Goal: Task Accomplishment & Management: Complete application form

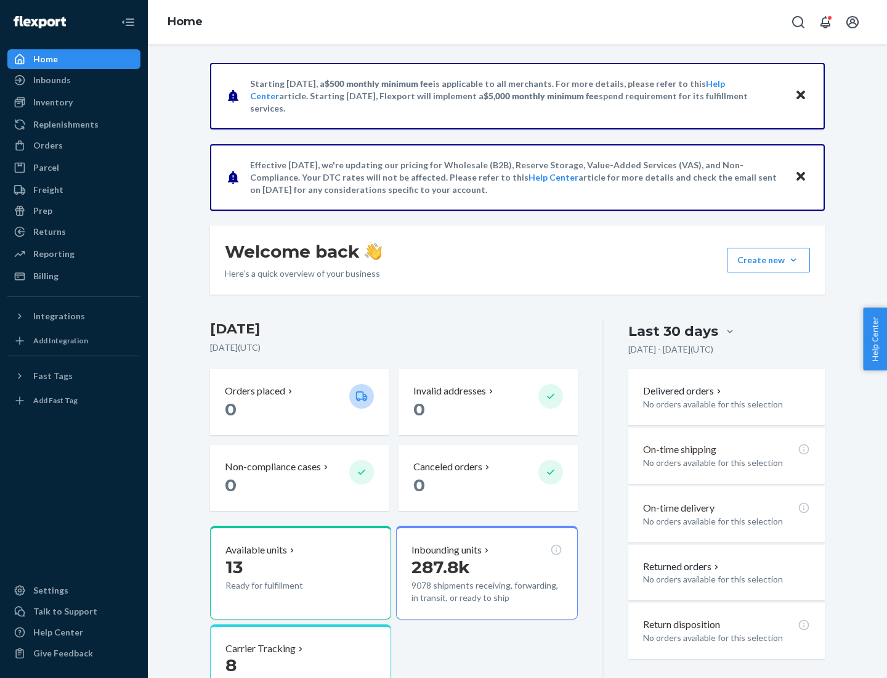
click at [794, 260] on button "Create new Create new inbound Create new order Create new product" at bounding box center [768, 260] width 83 height 25
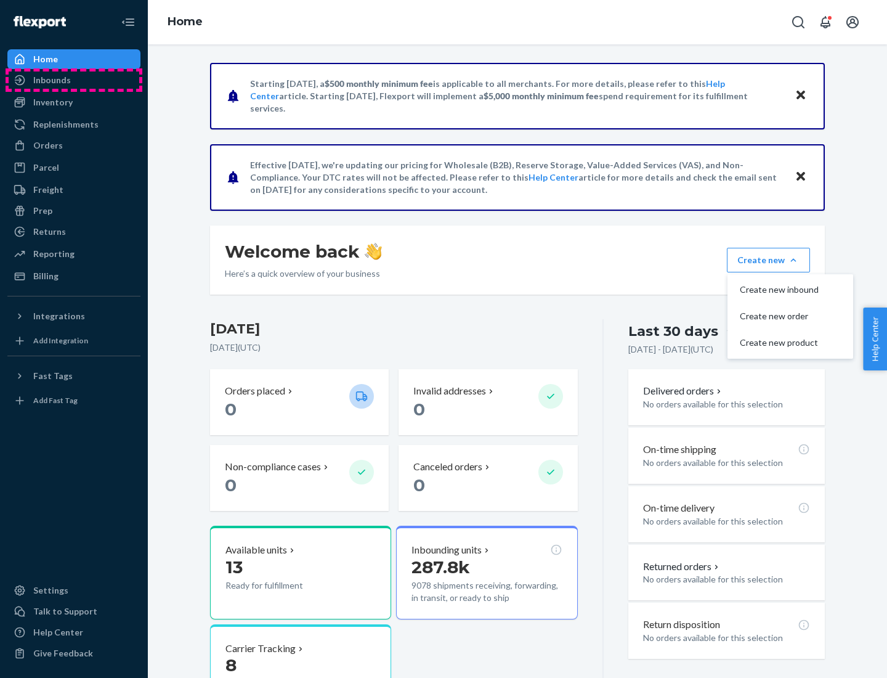
click at [74, 80] on div "Inbounds" at bounding box center [74, 79] width 131 height 17
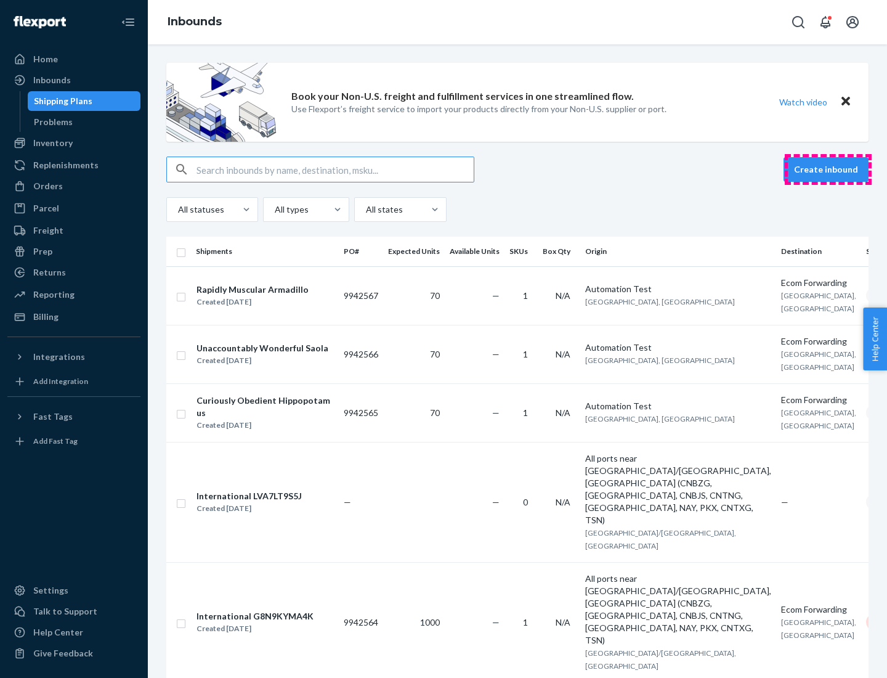
click at [828, 169] on button "Create inbound" at bounding box center [826, 169] width 85 height 25
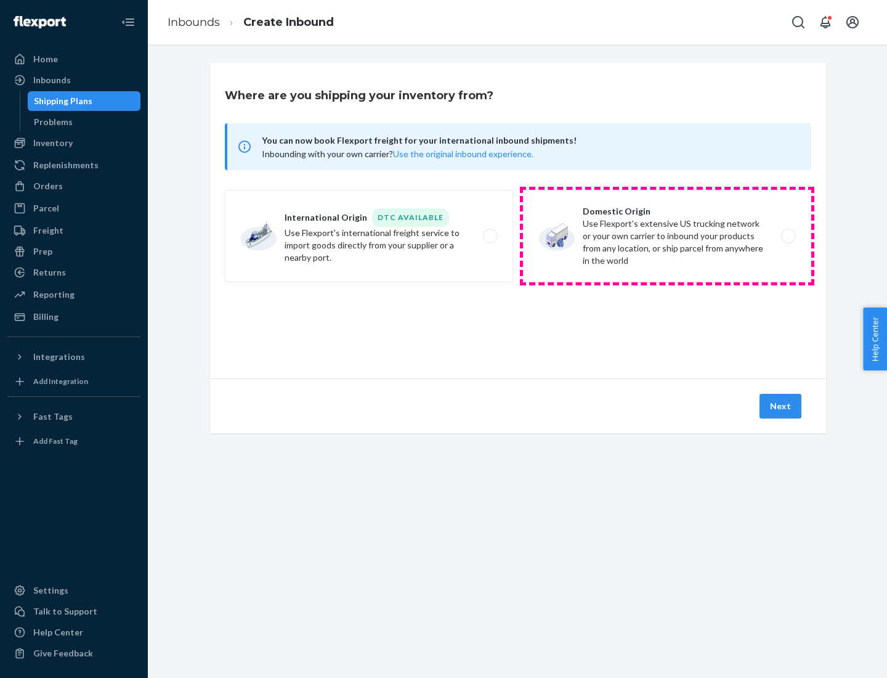
click at [667, 236] on label "Domestic Origin Use Flexport’s extensive US trucking network or your own carrie…" at bounding box center [667, 236] width 288 height 92
click at [788, 236] on input "Domestic Origin Use Flexport’s extensive US trucking network or your own carrie…" at bounding box center [792, 236] width 8 height 8
radio input "true"
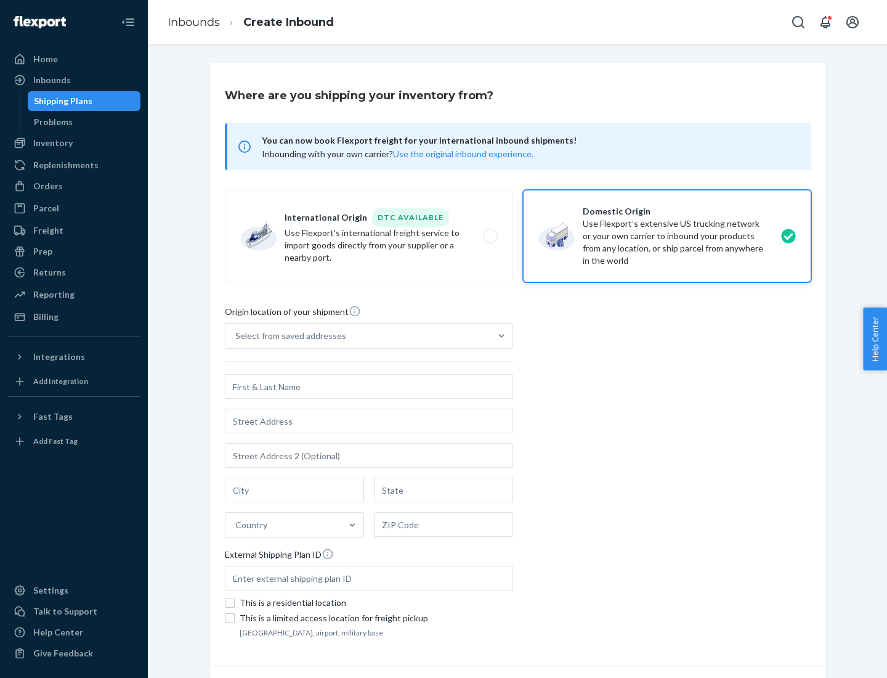
click at [288, 336] on div "Select from saved addresses" at bounding box center [290, 336] width 111 height 12
click at [237, 336] on input "Select from saved addresses" at bounding box center [235, 336] width 1 height 12
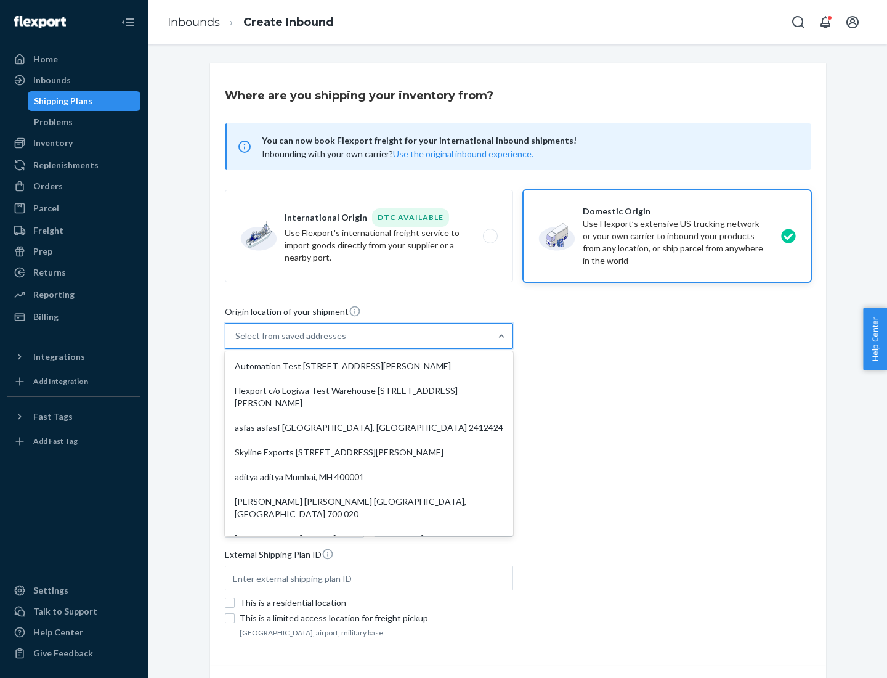
scroll to position [5, 0]
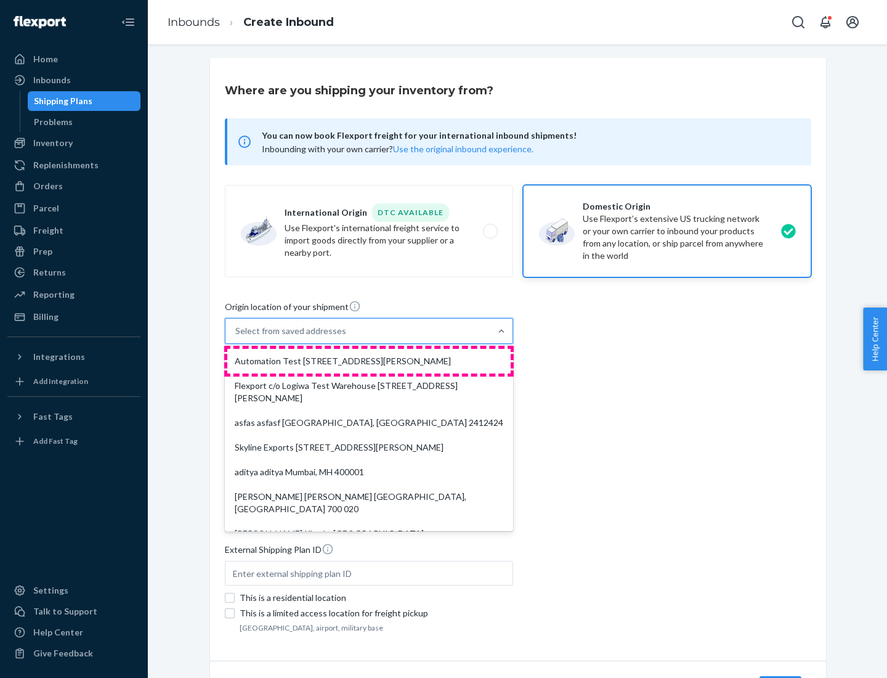
click at [369, 361] on div "Automation Test [STREET_ADDRESS][PERSON_NAME]" at bounding box center [368, 361] width 283 height 25
click at [237, 337] on input "option Automation Test [STREET_ADDRESS][PERSON_NAME]. 9 results available. Use …" at bounding box center [235, 331] width 1 height 12
type input "Automation Test"
type input "9th Floor"
type input "[GEOGRAPHIC_DATA]"
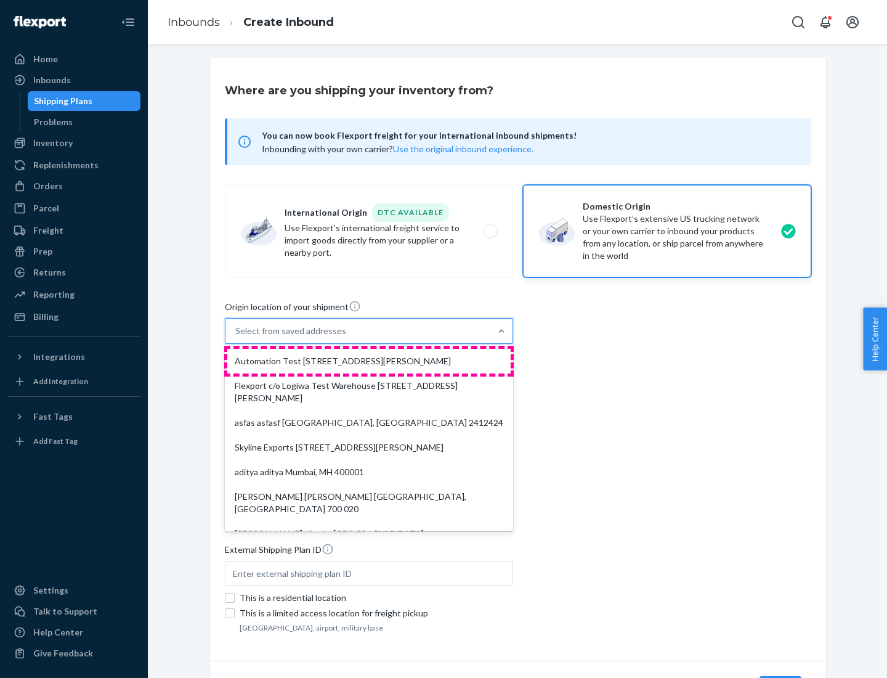
type input "CA"
type input "94104"
type input "[STREET_ADDRESS][PERSON_NAME]"
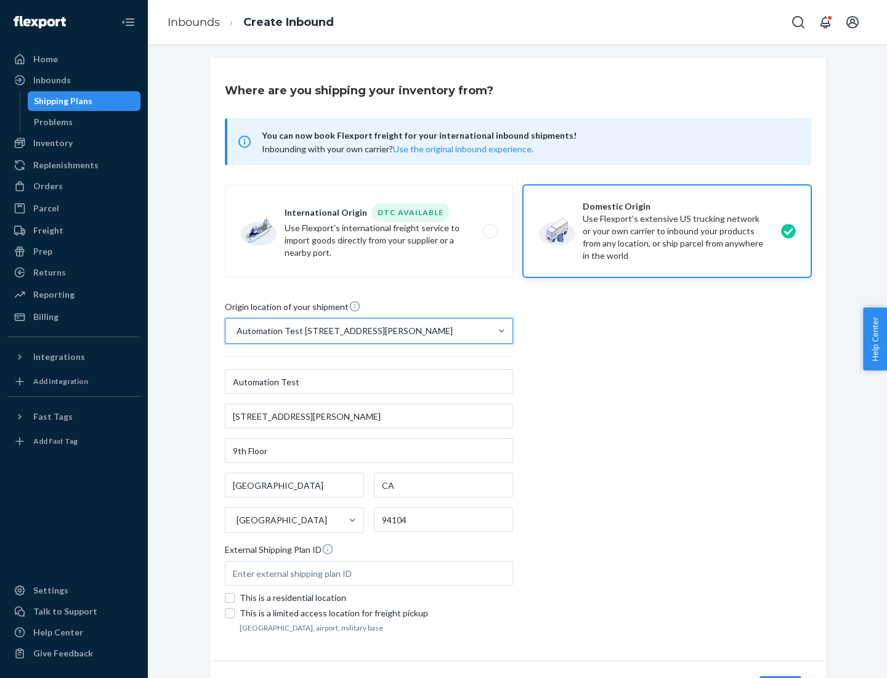
scroll to position [72, 0]
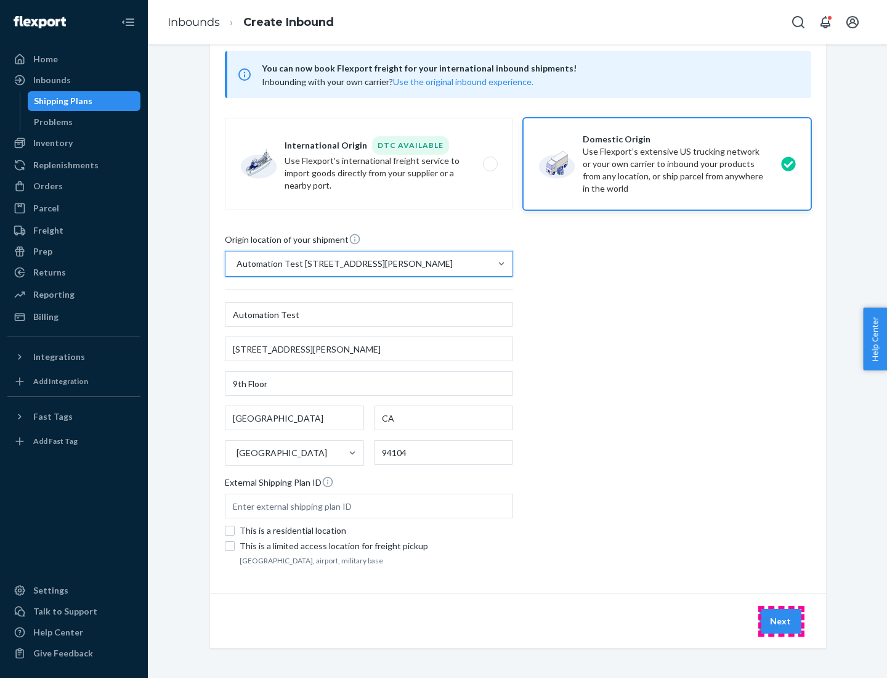
click at [781, 621] on button "Next" at bounding box center [781, 621] width 42 height 25
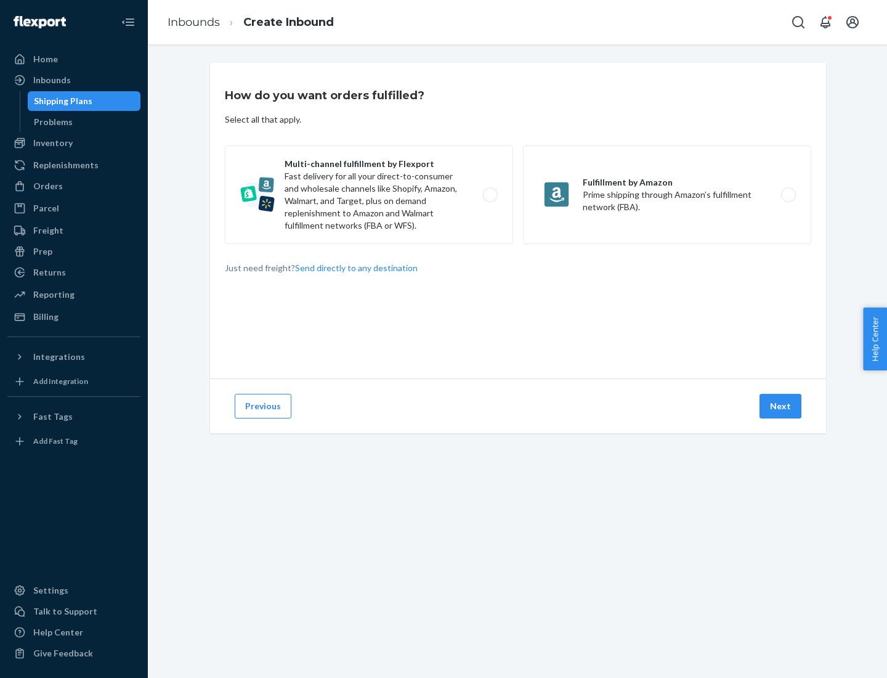
click at [369, 195] on label "Multi-channel fulfillment by Flexport Fast delivery for all your direct-to-cons…" at bounding box center [369, 194] width 288 height 99
click at [490, 195] on input "Multi-channel fulfillment by Flexport Fast delivery for all your direct-to-cons…" at bounding box center [494, 195] width 8 height 8
radio input "true"
click at [781, 406] on button "Next" at bounding box center [781, 406] width 42 height 25
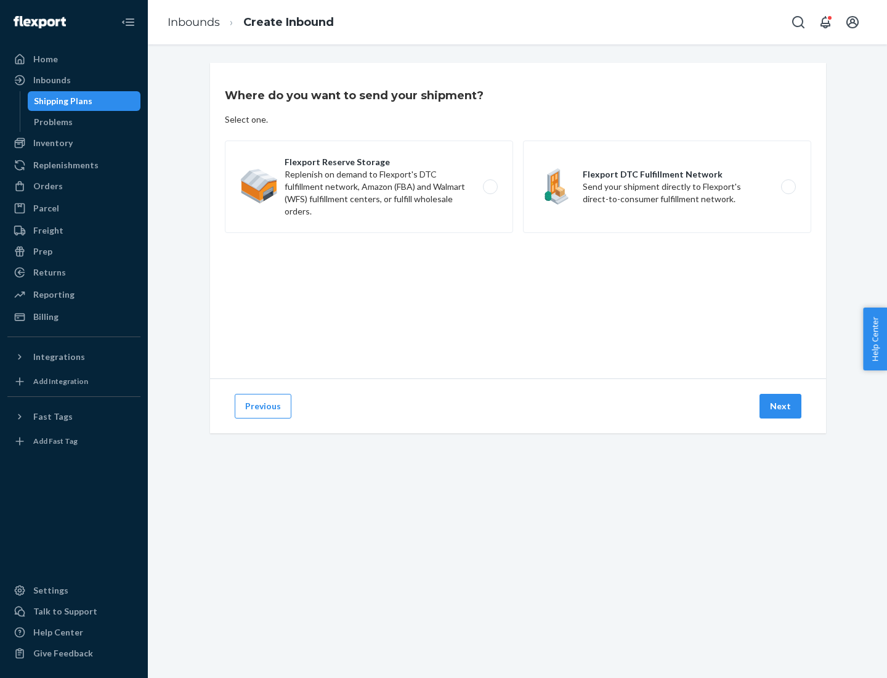
click at [667, 187] on label "Flexport DTC Fulfillment Network Send your shipment directly to Flexport's dire…" at bounding box center [667, 187] width 288 height 92
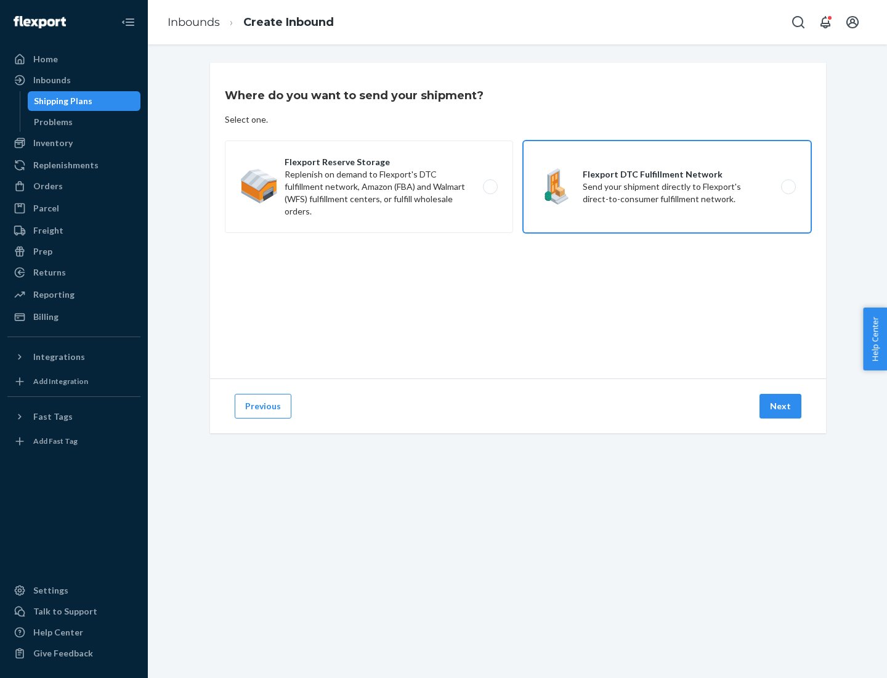
click at [788, 187] on input "Flexport DTC Fulfillment Network Send your shipment directly to Flexport's dire…" at bounding box center [792, 187] width 8 height 8
radio input "true"
click at [781, 406] on button "Next" at bounding box center [781, 406] width 42 height 25
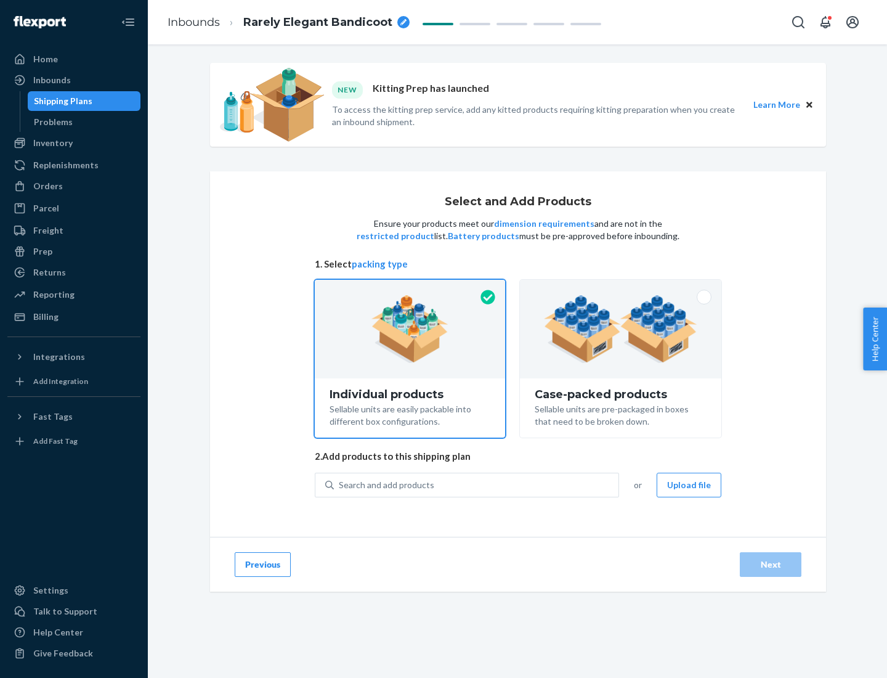
click at [621, 329] on img at bounding box center [620, 329] width 153 height 68
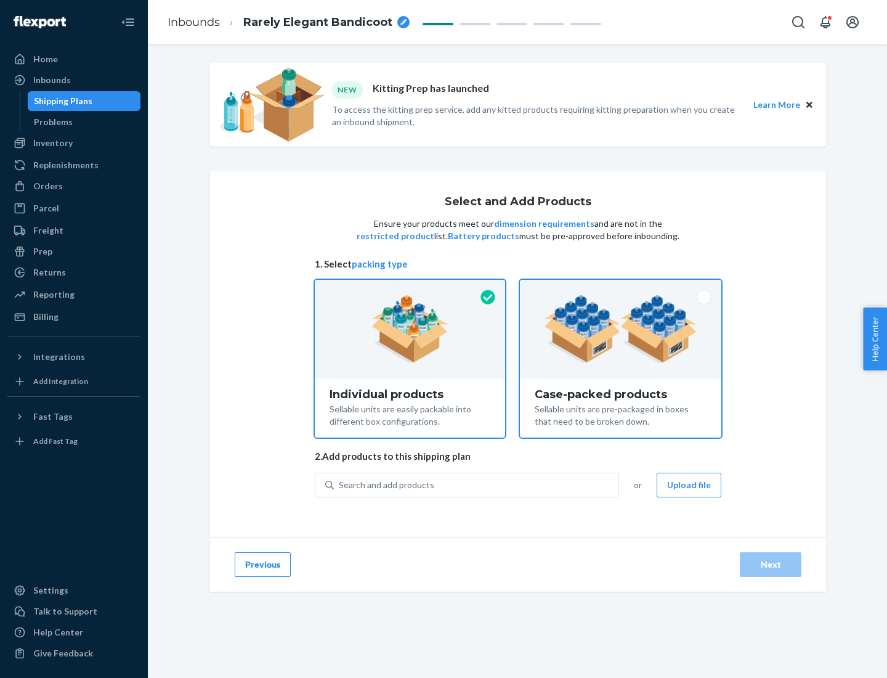
click at [621, 288] on input "Case-packed products Sellable units are pre-packaged in boxes that need to be b…" at bounding box center [621, 284] width 8 height 8
radio input "true"
radio input "false"
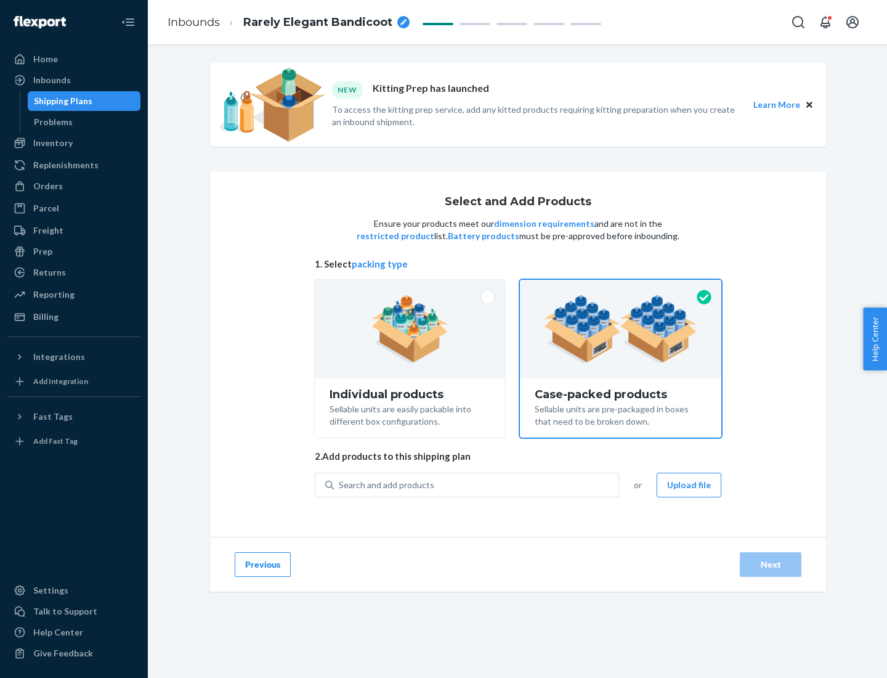
click at [477, 484] on div "Search and add products" at bounding box center [476, 485] width 285 height 22
click at [340, 484] on input "Search and add products" at bounding box center [339, 485] width 1 height 12
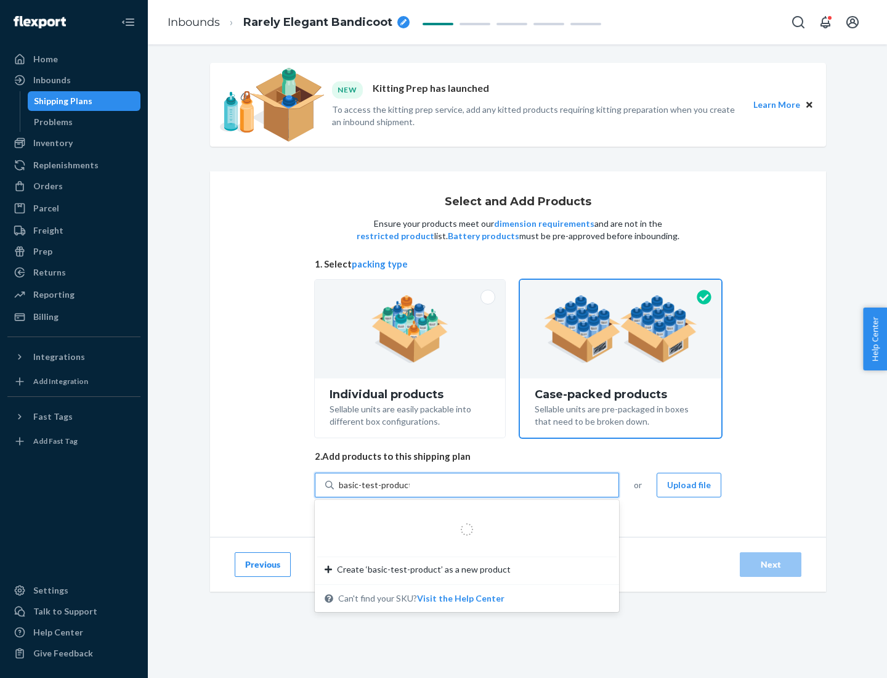
type input "basic-test-product-1"
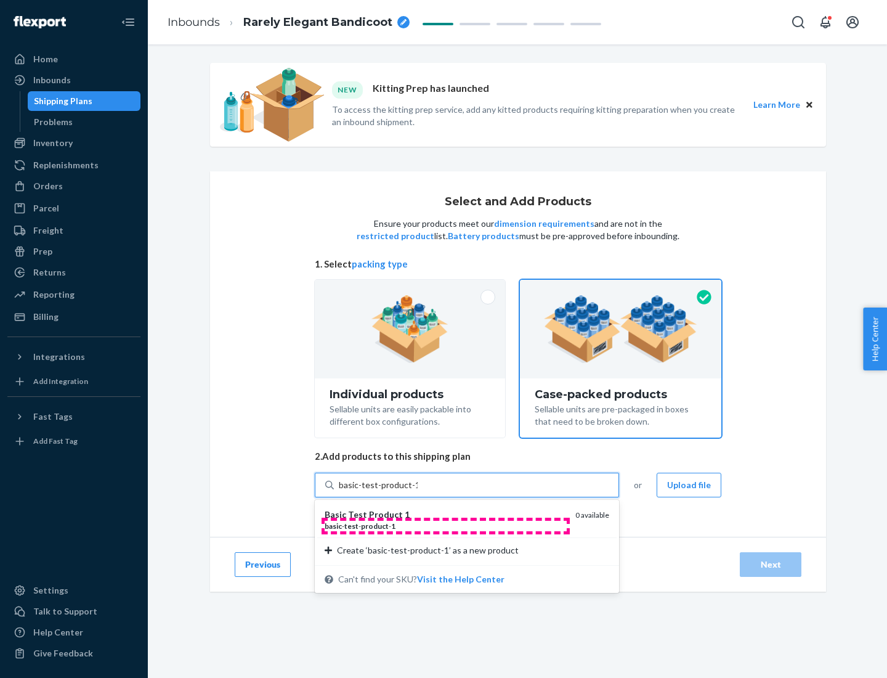
click at [446, 526] on div "basic - test - product - 1" at bounding box center [445, 526] width 241 height 10
click at [418, 491] on input "basic-test-product-1" at bounding box center [378, 485] width 79 height 12
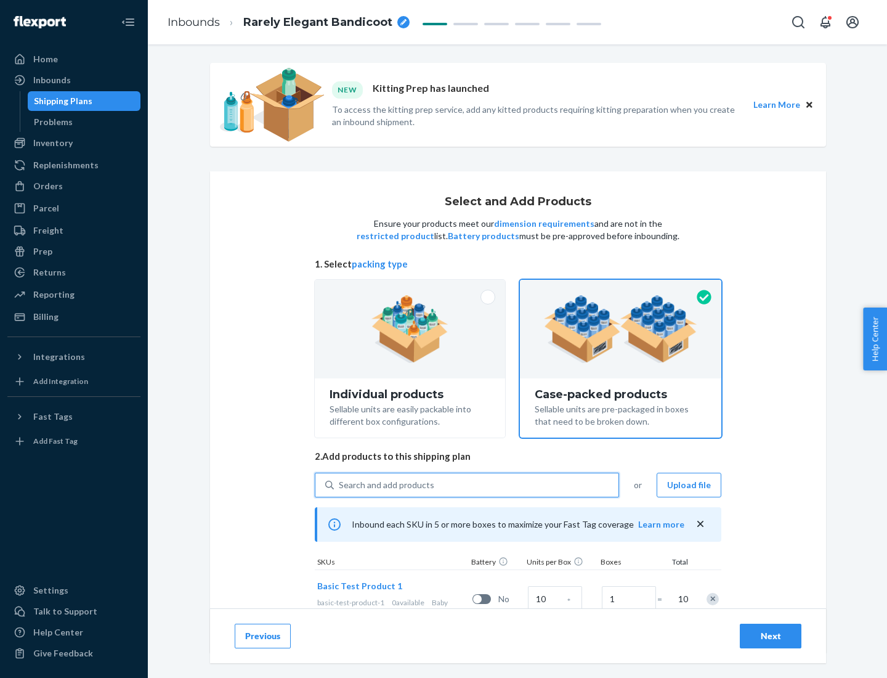
scroll to position [44, 0]
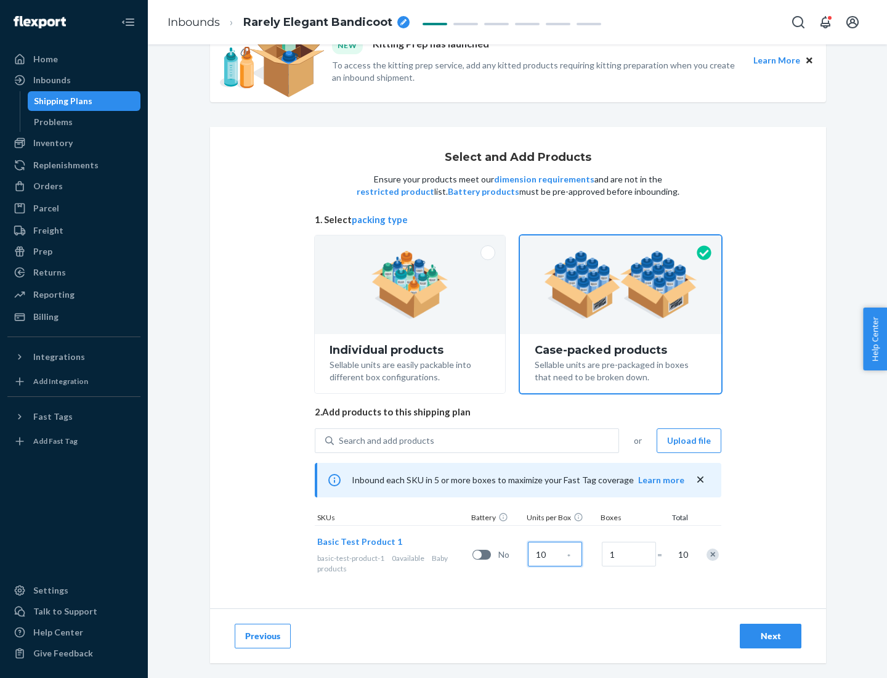
type input "10"
type input "7"
click at [771, 636] on div "Next" at bounding box center [771, 636] width 41 height 12
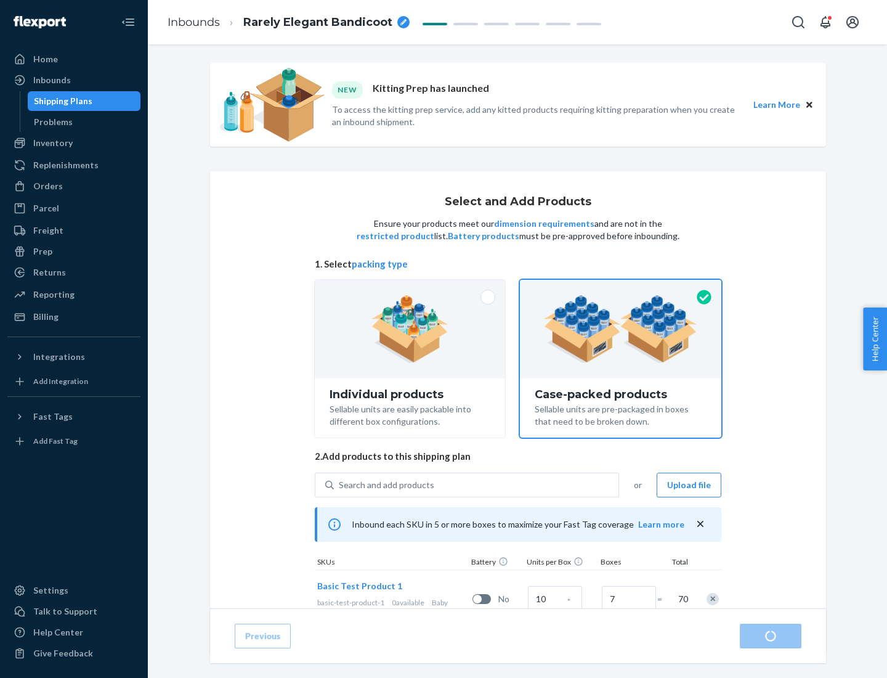
radio input "true"
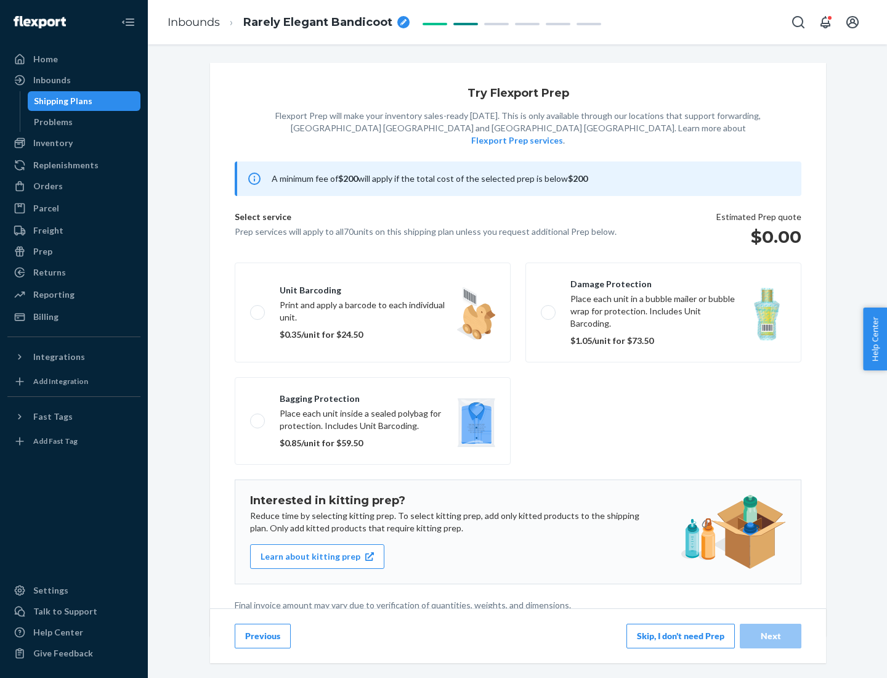
scroll to position [3, 0]
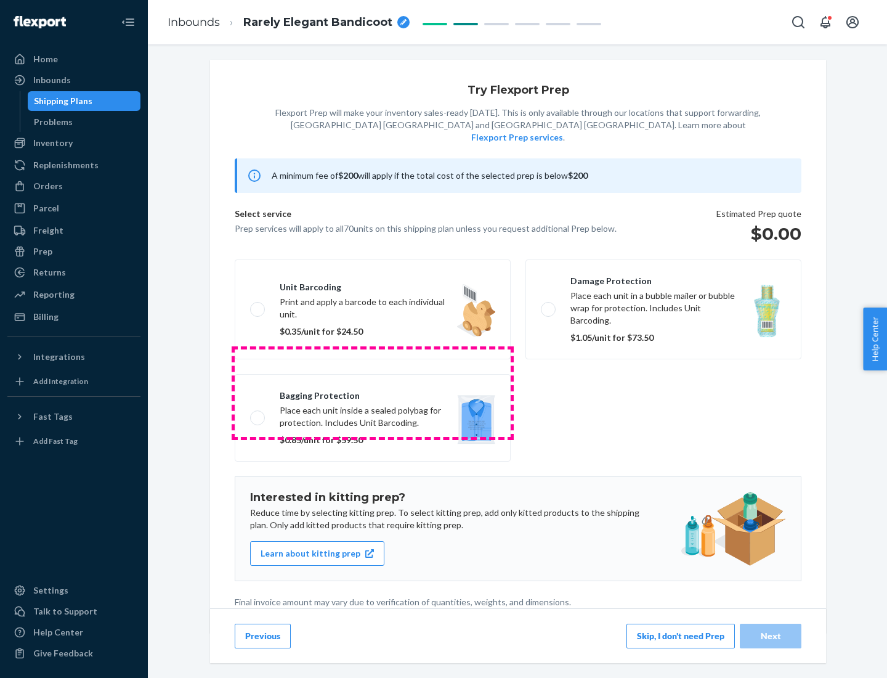
click at [373, 393] on label "Bagging protection Place each unit inside a sealed polybag for protection. Incl…" at bounding box center [373, 418] width 276 height 88
click at [258, 414] on input "Bagging protection Place each unit inside a sealed polybag for protection. Incl…" at bounding box center [254, 418] width 8 height 8
checkbox input "true"
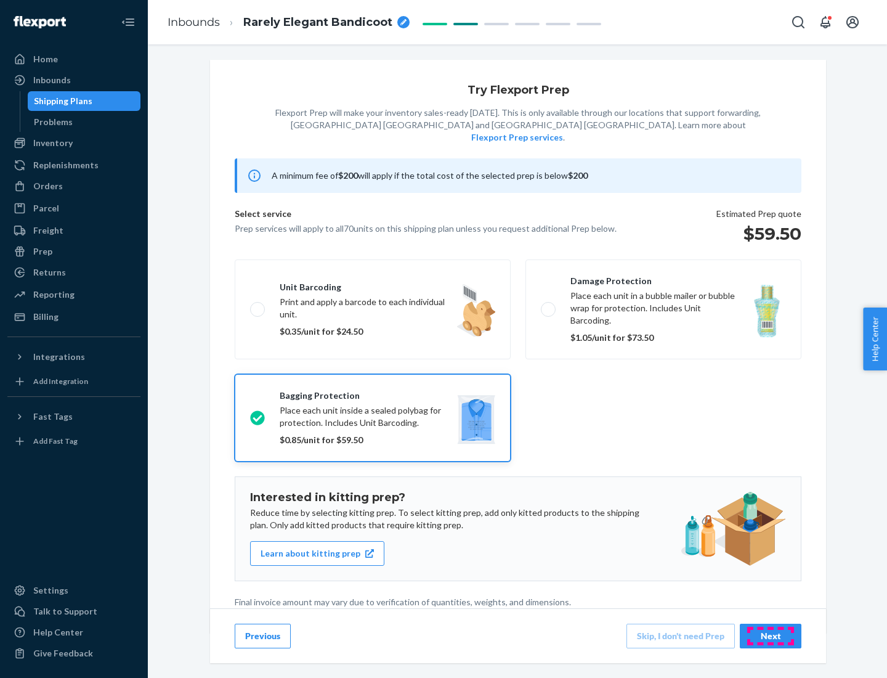
click at [771, 635] on div "Next" at bounding box center [771, 636] width 41 height 12
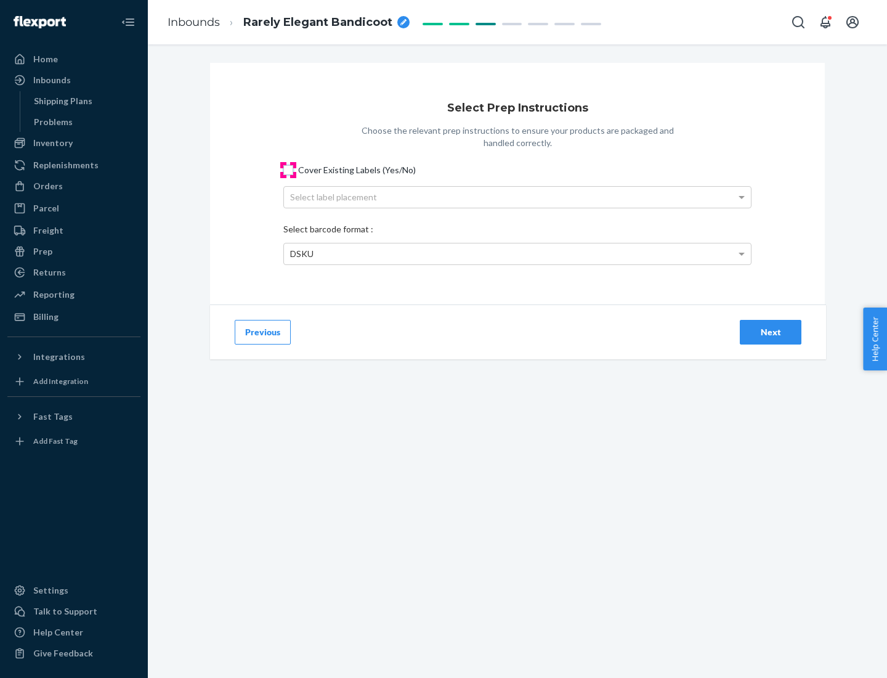
click at [288, 169] on input "Cover Existing Labels (Yes/No)" at bounding box center [288, 170] width 10 height 10
checkbox input "true"
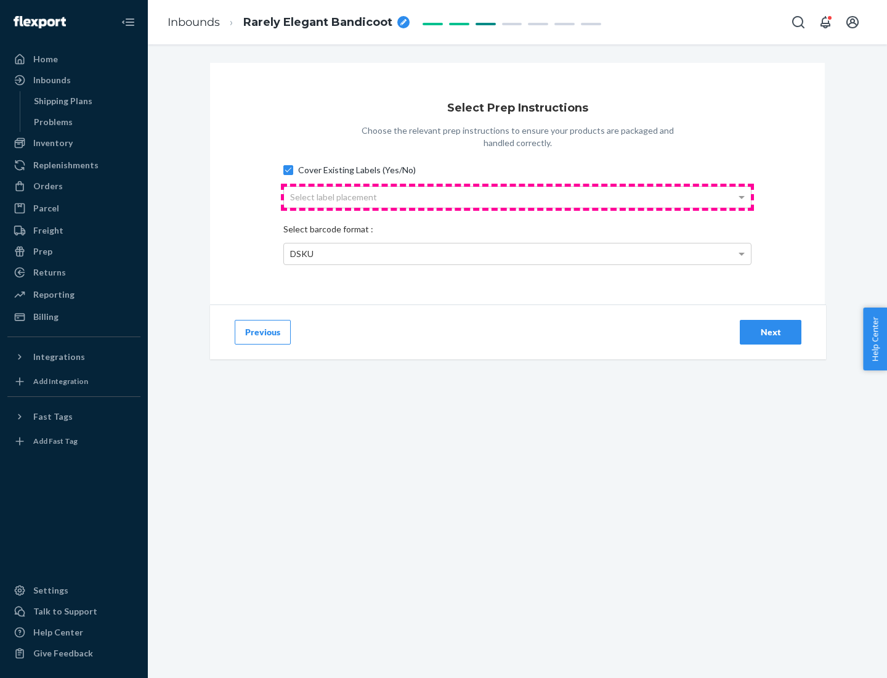
click at [518, 197] on div "Select label placement" at bounding box center [517, 197] width 467 height 21
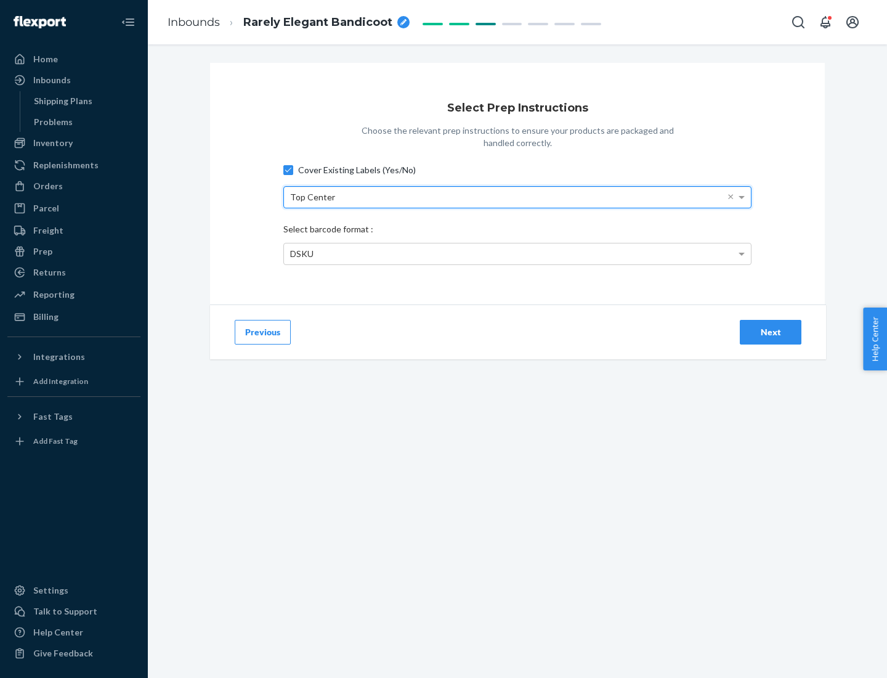
click at [518, 253] on div "DSKU" at bounding box center [517, 253] width 467 height 21
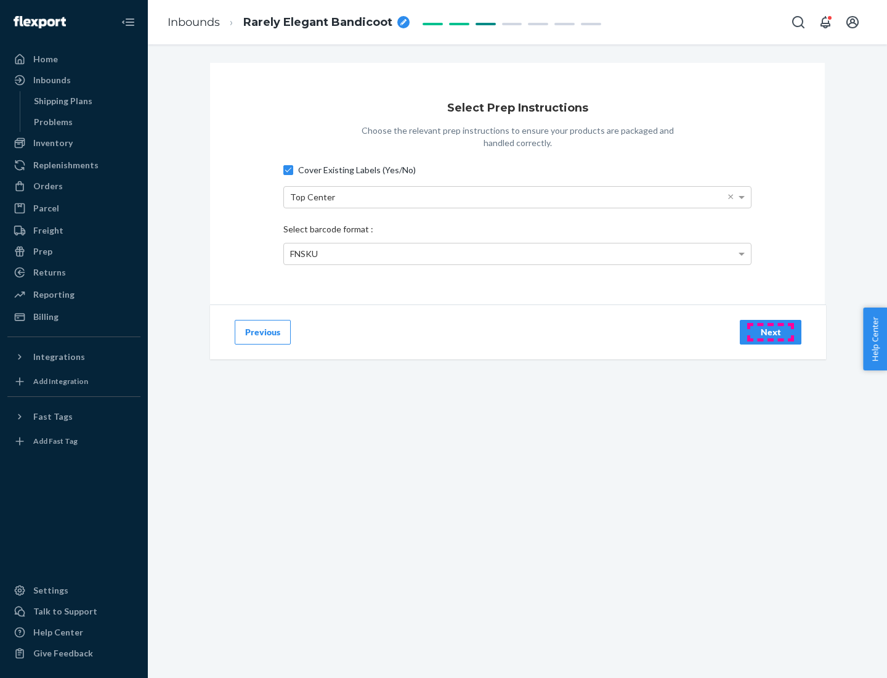
click at [771, 332] on div "Next" at bounding box center [771, 332] width 41 height 12
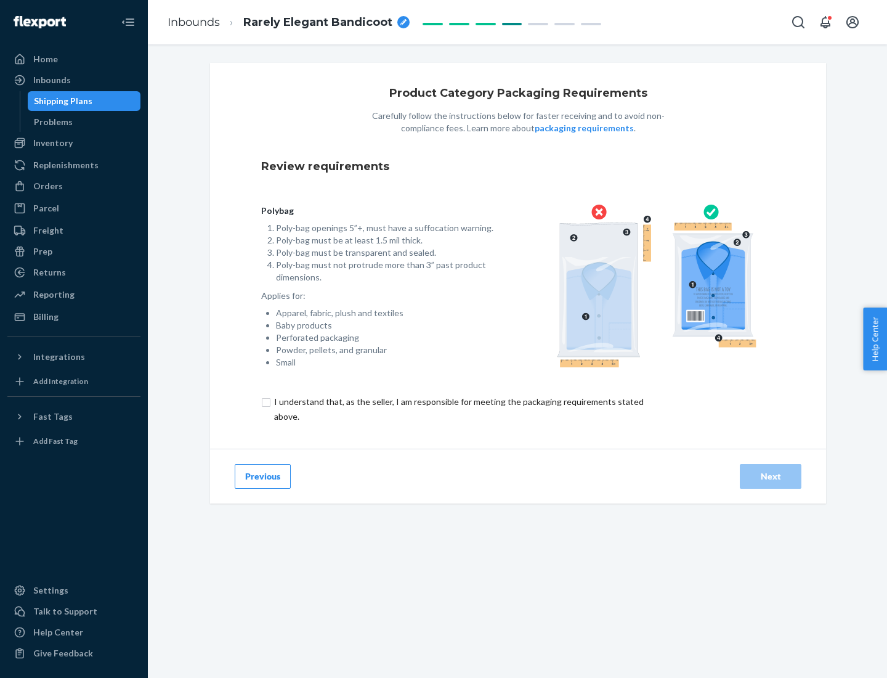
click at [458, 409] on input "checkbox" at bounding box center [466, 409] width 410 height 30
checkbox input "true"
click at [771, 476] on div "Next" at bounding box center [771, 476] width 41 height 12
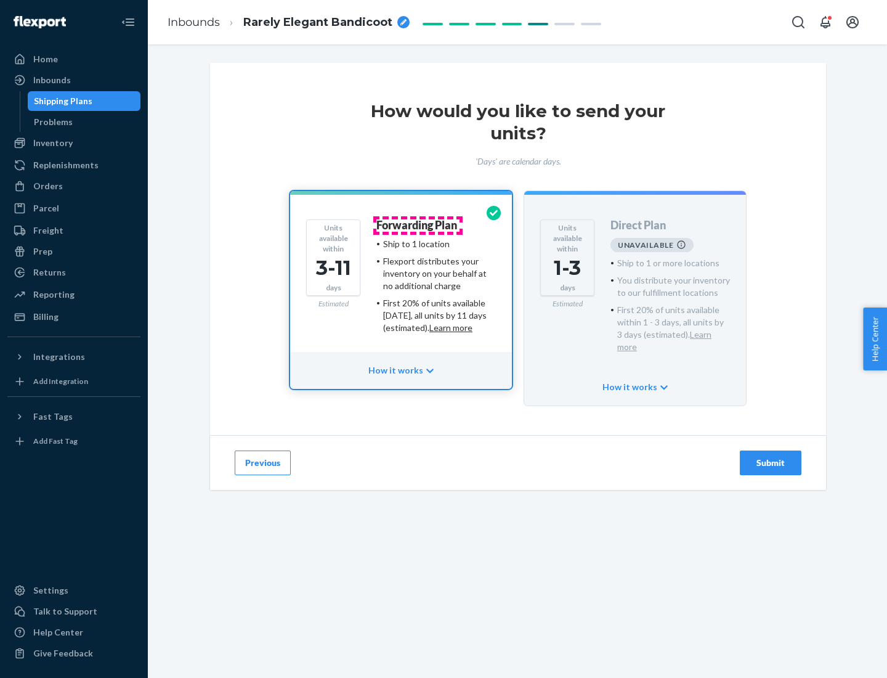
click at [418, 225] on h4 "Forwarding Plan" at bounding box center [417, 225] width 81 height 12
click at [771, 457] on div "Submit" at bounding box center [771, 463] width 41 height 12
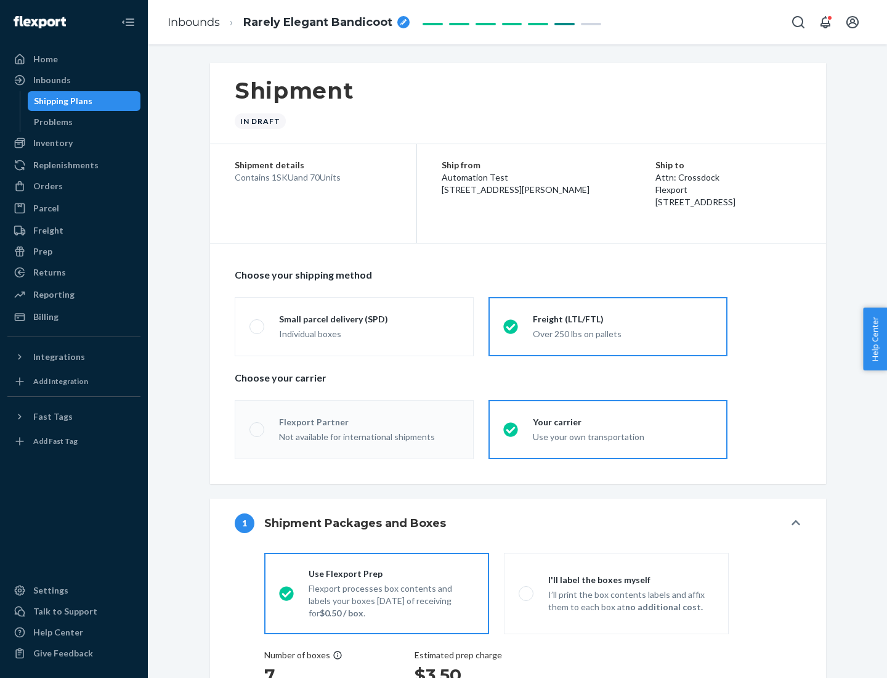
radio input "true"
radio input "false"
radio input "true"
radio input "false"
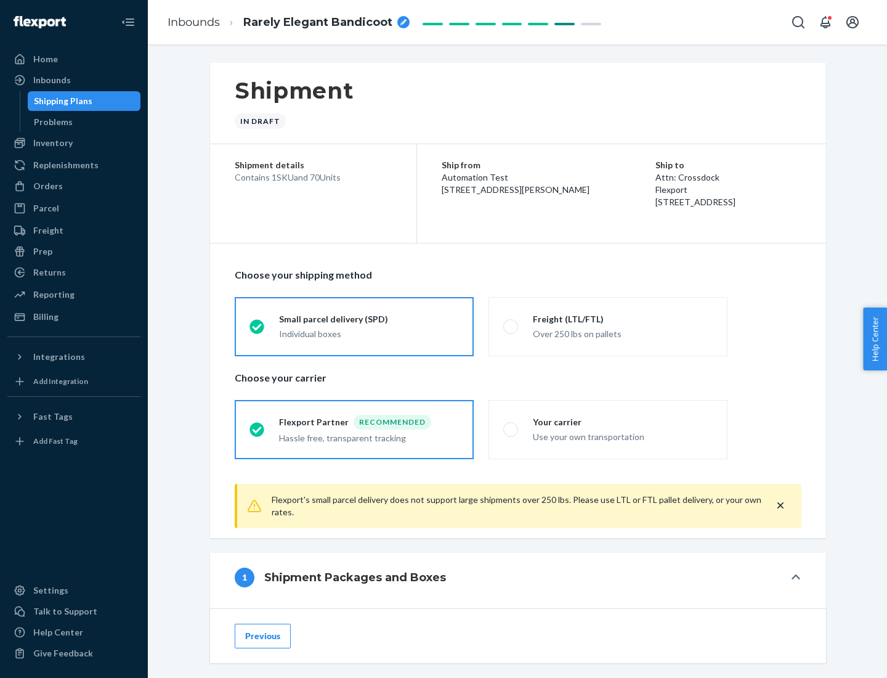
click at [608, 326] on div "Over 250 lbs on pallets" at bounding box center [623, 332] width 180 height 15
click at [511, 326] on input "Freight (LTL/FTL) Over 250 lbs on pallets" at bounding box center [507, 326] width 8 height 8
radio input "true"
radio input "false"
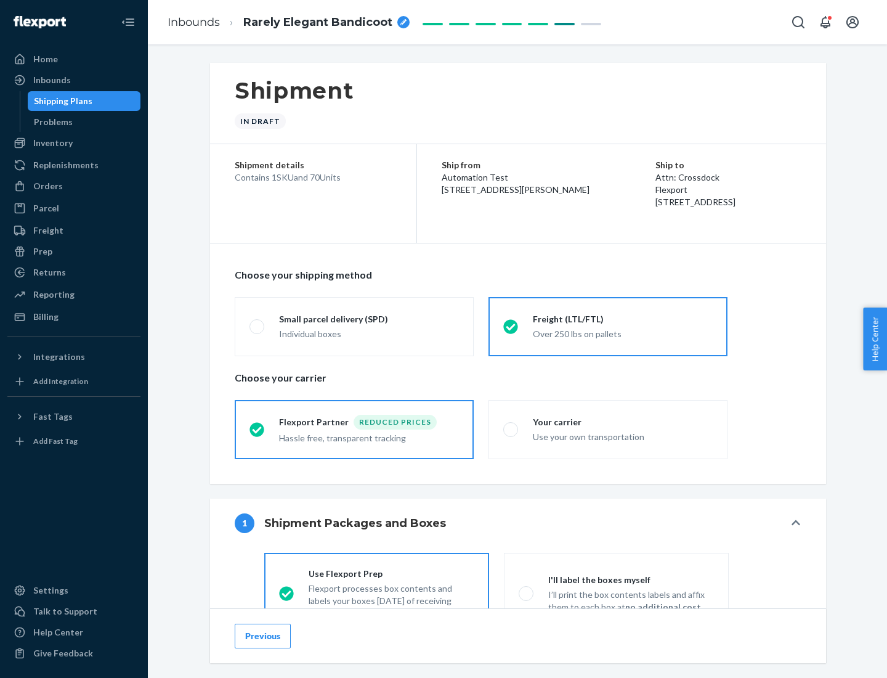
scroll to position [68, 0]
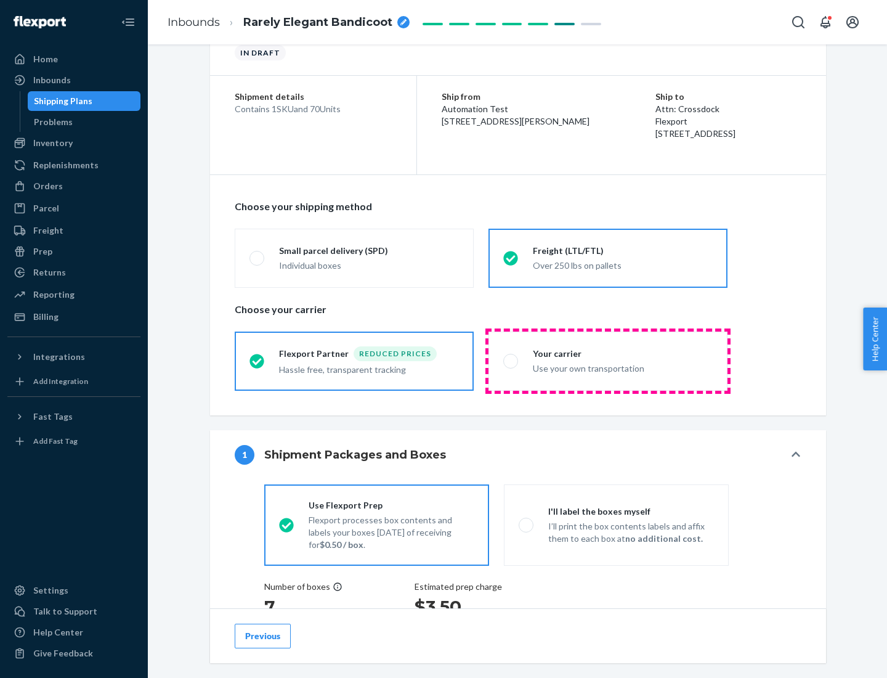
click at [608, 361] on div "Use your own transportation" at bounding box center [623, 367] width 180 height 15
click at [511, 361] on input "Your carrier Use your own transportation" at bounding box center [507, 361] width 8 height 8
radio input "true"
radio input "false"
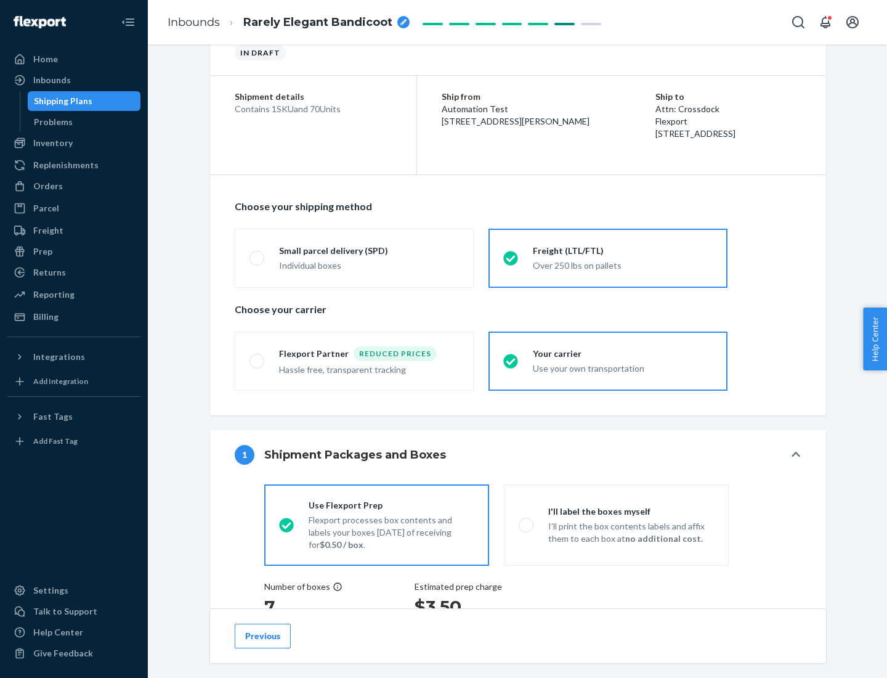
scroll to position [232, 0]
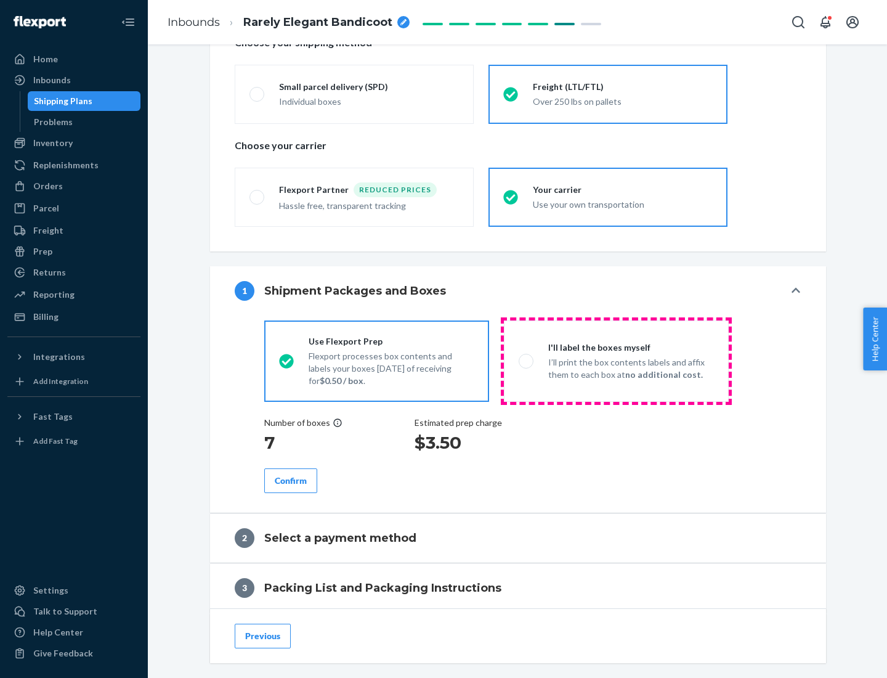
click at [616, 361] on p "I’ll print the box contents labels and affix them to each box at no additional …" at bounding box center [631, 368] width 166 height 25
click at [527, 361] on input "I'll label the boxes myself I’ll print the box contents labels and affix them t…" at bounding box center [523, 361] width 8 height 8
radio input "true"
radio input "false"
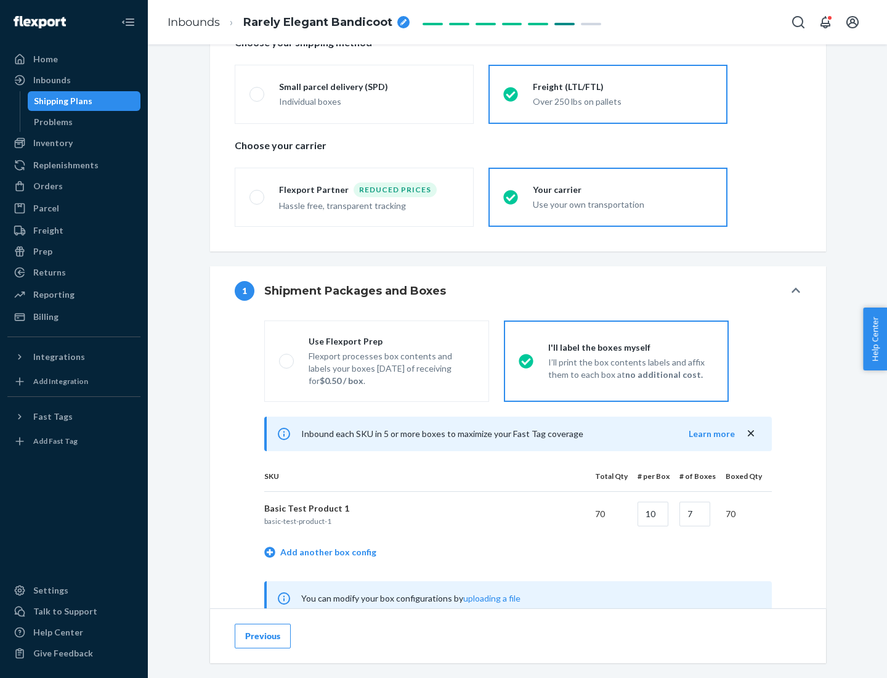
scroll to position [385, 0]
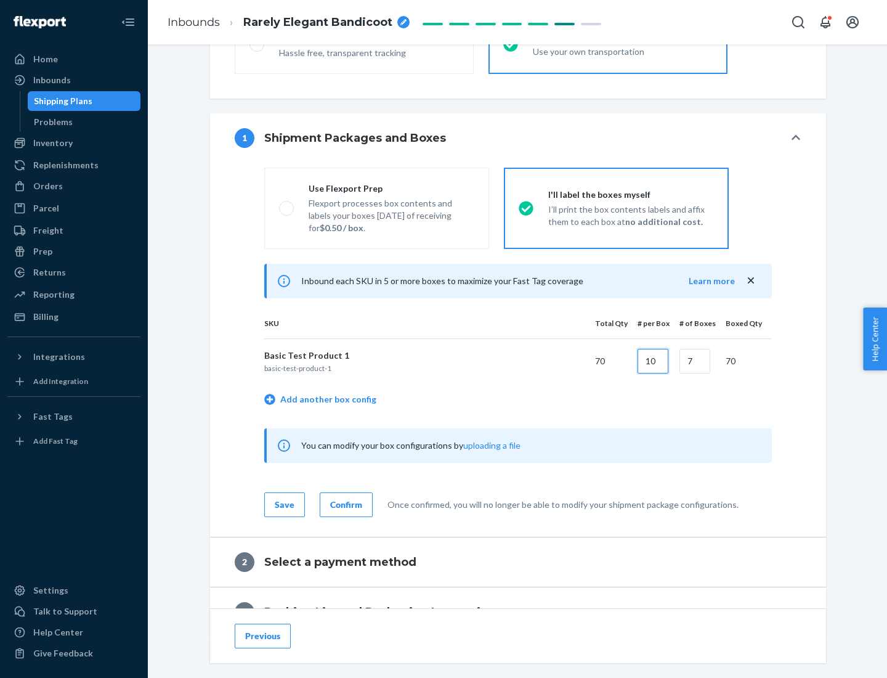
type input "10"
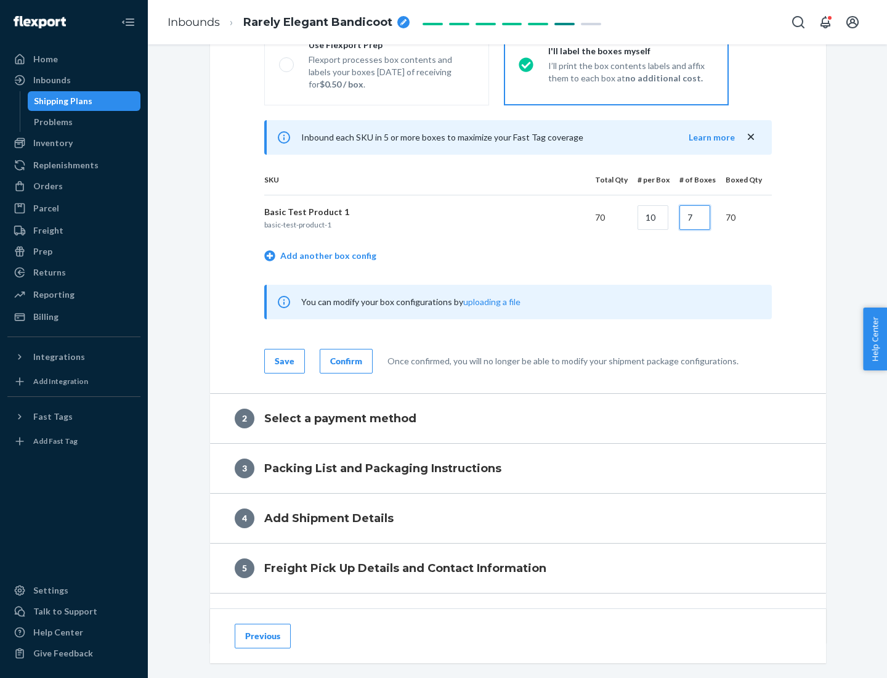
type input "7"
click at [344, 361] on div "Confirm" at bounding box center [346, 361] width 32 height 12
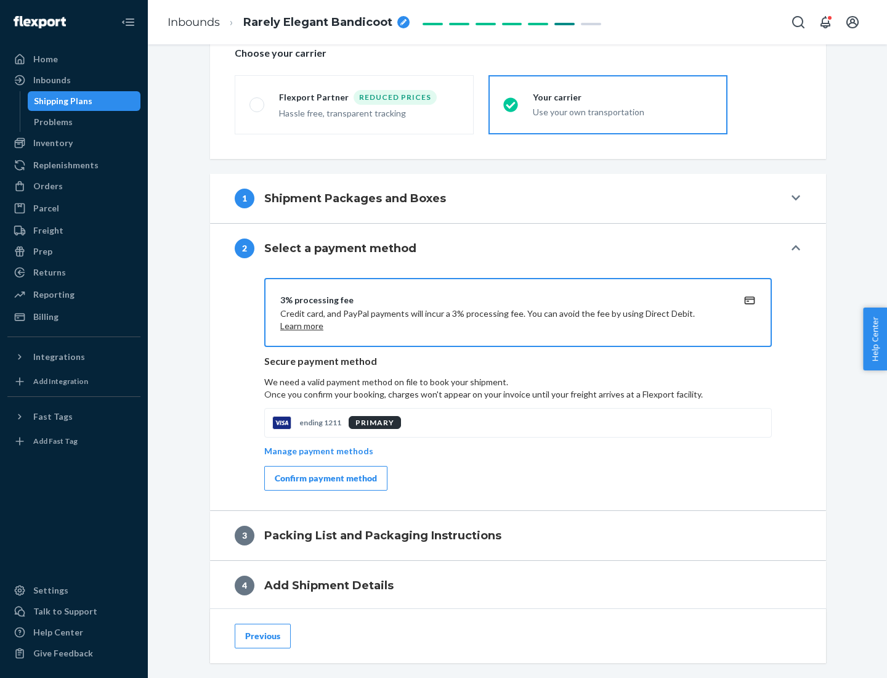
scroll to position [442, 0]
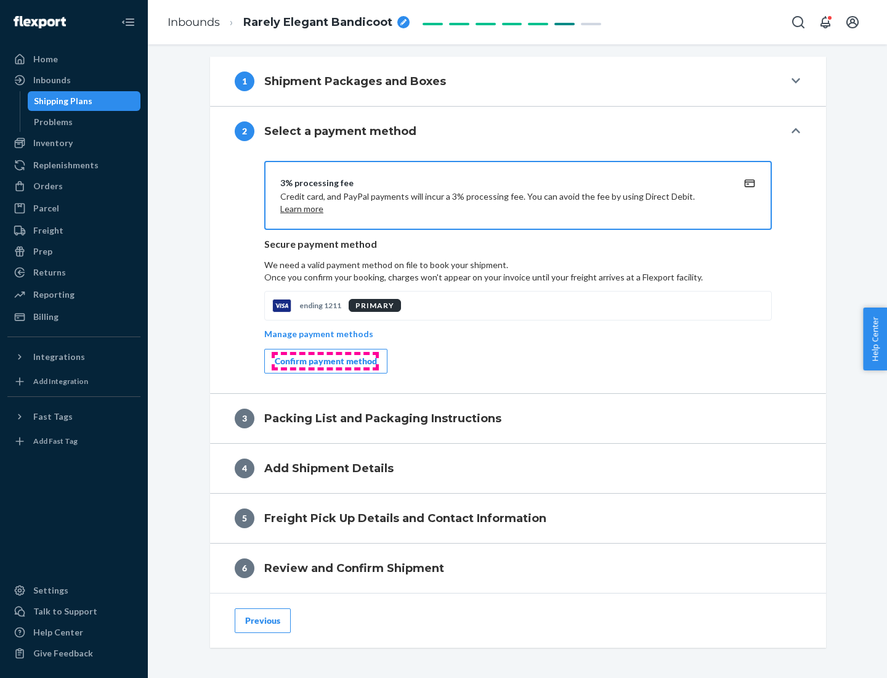
click at [325, 361] on div "Confirm payment method" at bounding box center [326, 361] width 102 height 12
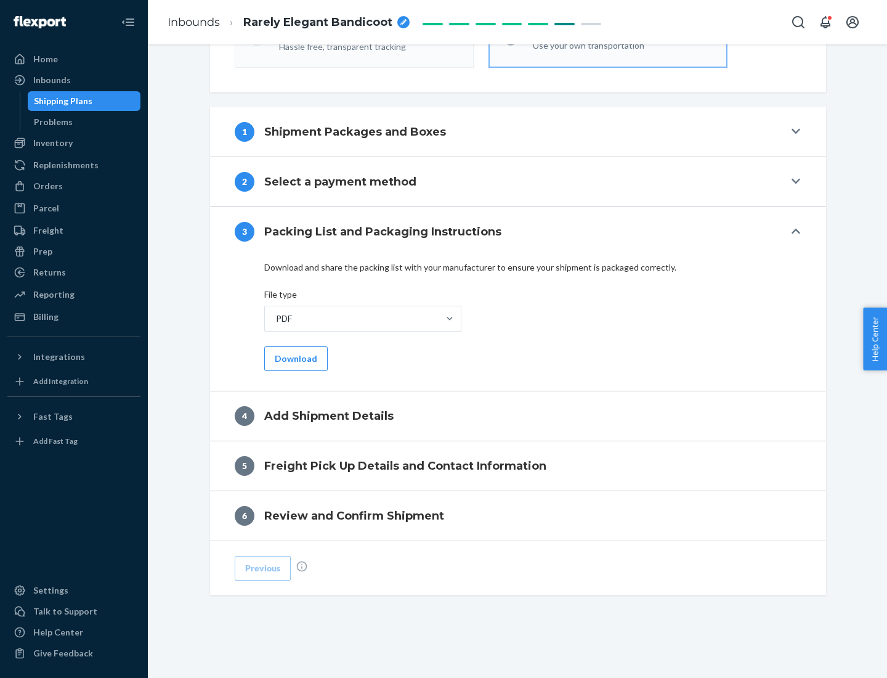
scroll to position [389, 0]
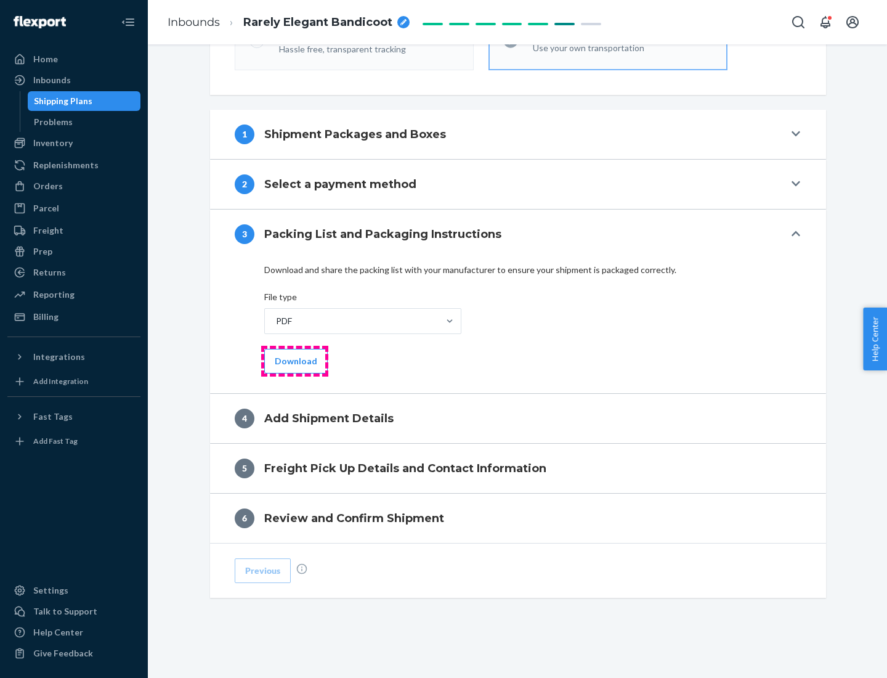
click at [295, 361] on button "Download" at bounding box center [295, 361] width 63 height 25
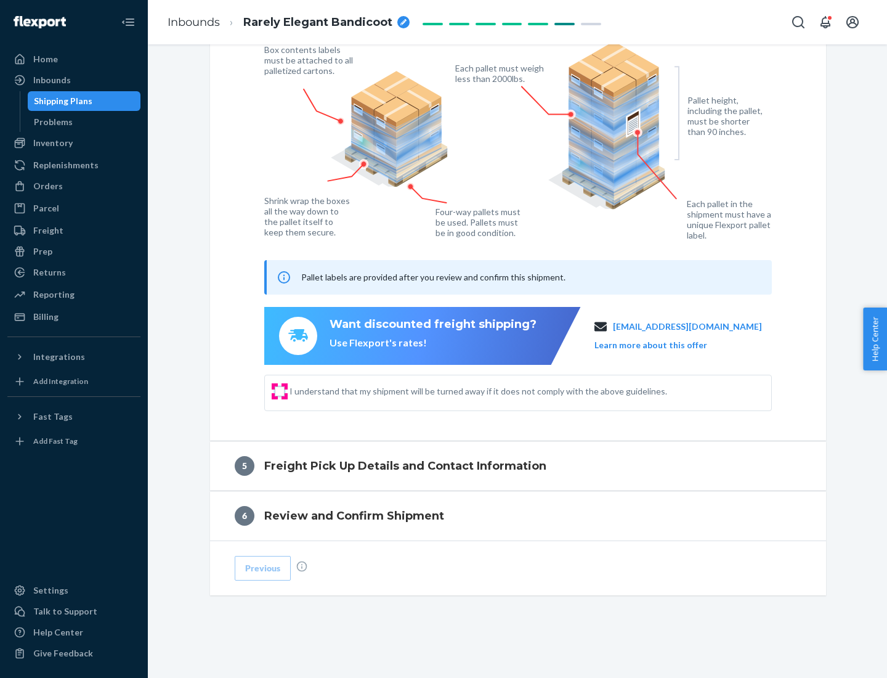
click at [280, 391] on input "I understand that my shipment will be turned away if it does not comply with th…" at bounding box center [280, 391] width 10 height 10
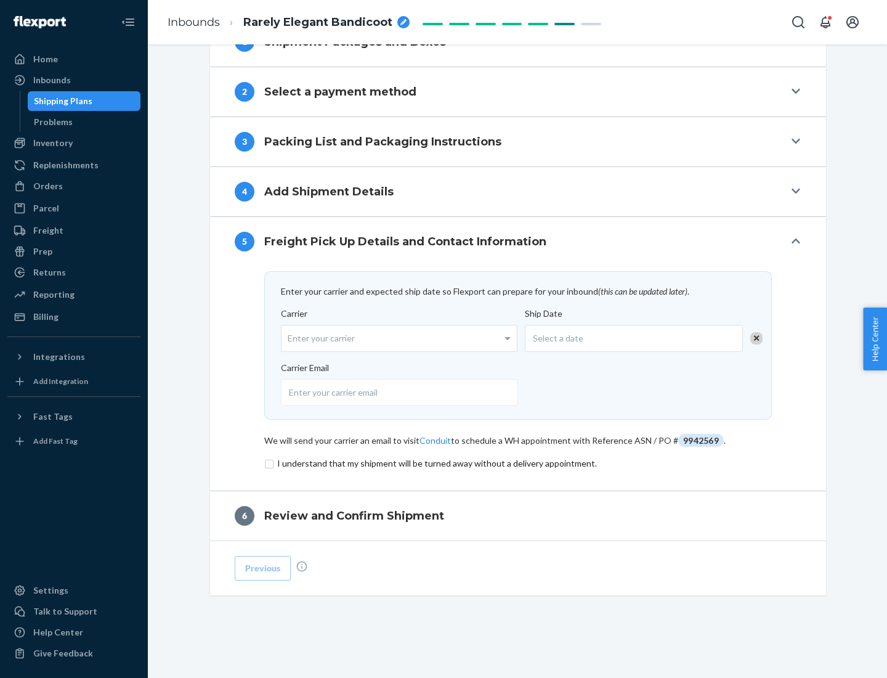
click at [518, 463] on input "checkbox" at bounding box center [518, 463] width 508 height 15
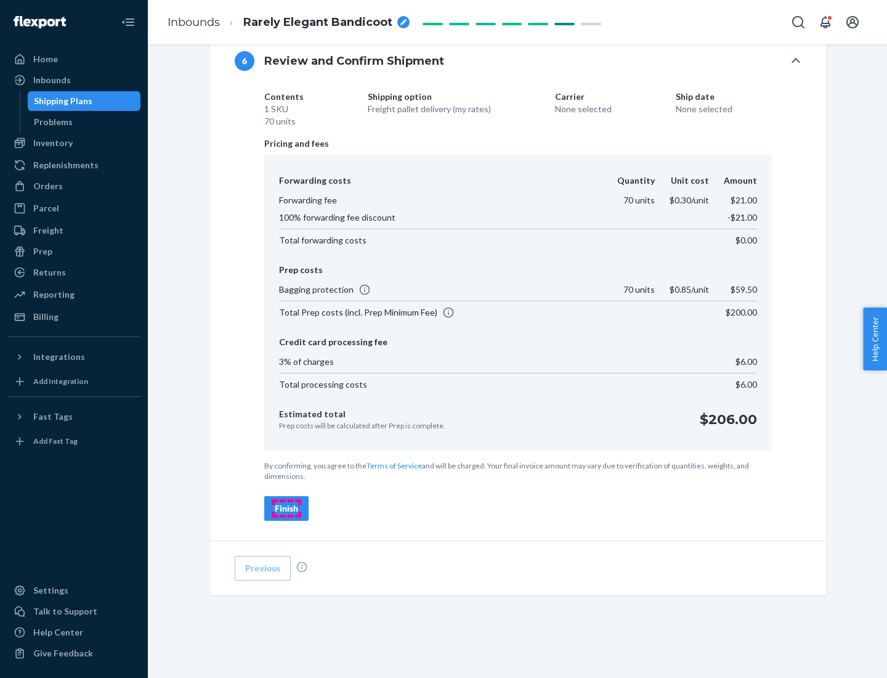
click at [287, 508] on div "Finish" at bounding box center [286, 508] width 23 height 12
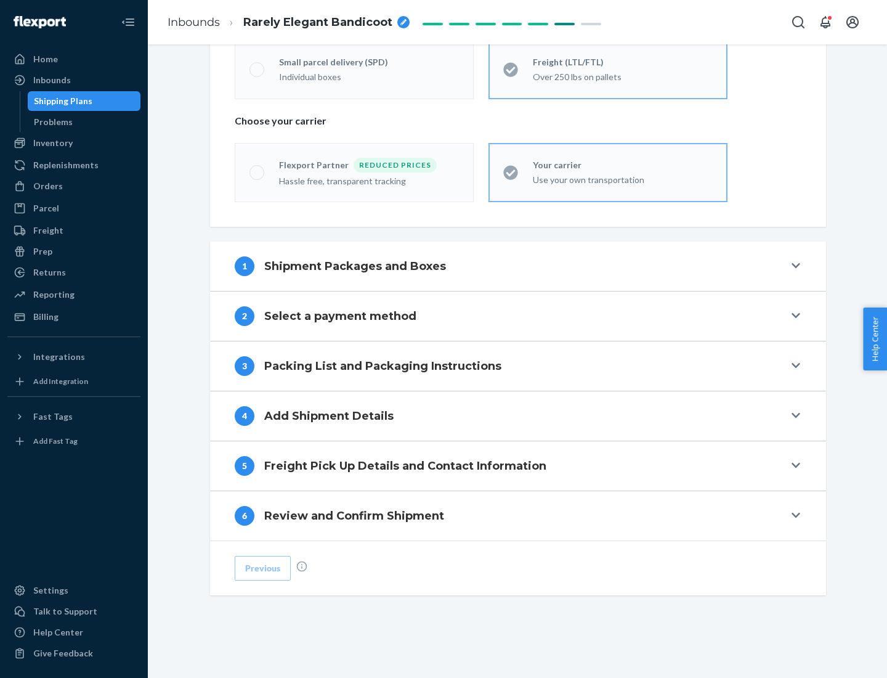
scroll to position [257, 0]
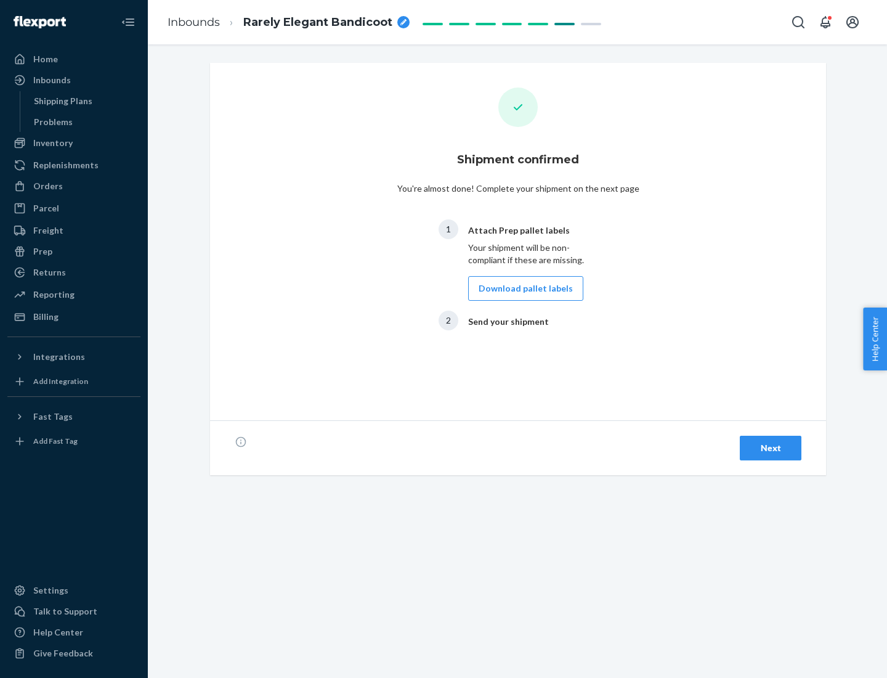
click at [523, 288] on button "Download pallet labels" at bounding box center [525, 288] width 115 height 25
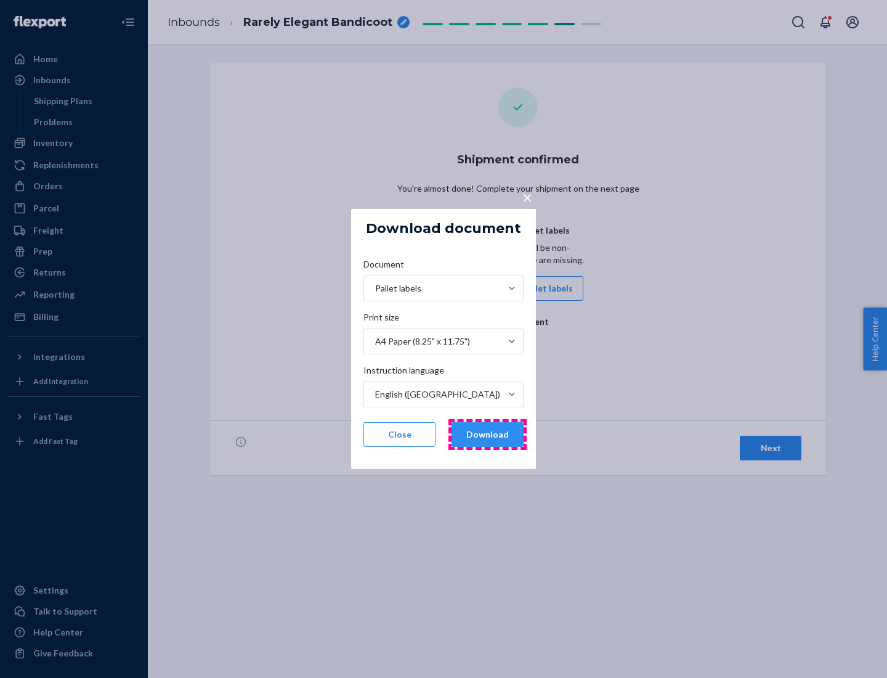
click at [487, 434] on button "Download" at bounding box center [488, 434] width 72 height 25
click at [527, 197] on span "×" at bounding box center [528, 197] width 10 height 21
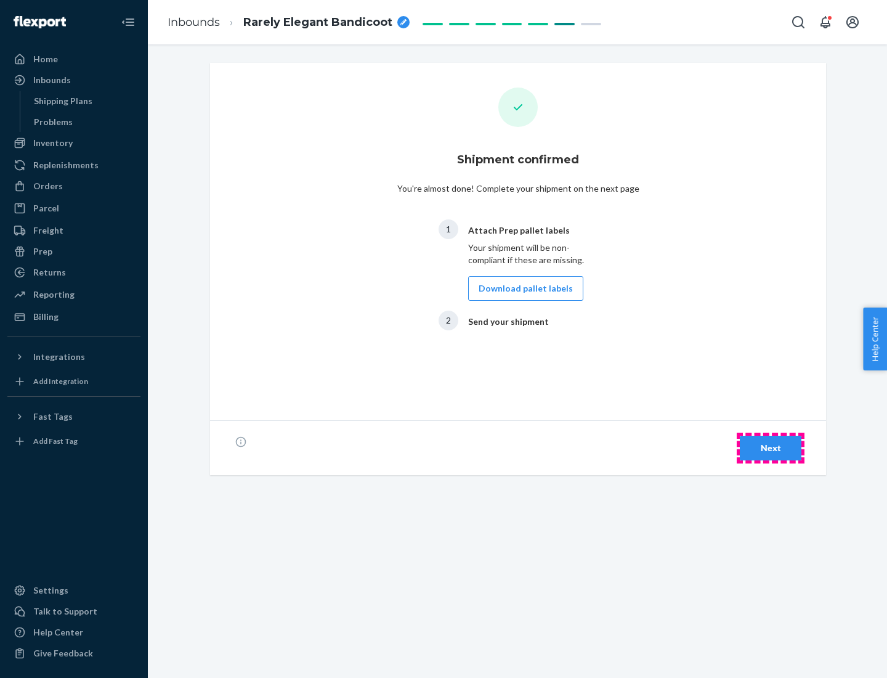
click at [771, 448] on div "Next" at bounding box center [771, 448] width 41 height 12
